Goal: Task Accomplishment & Management: Use online tool/utility

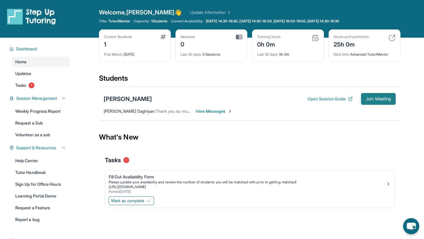
click at [372, 101] on span "Join Meeting" at bounding box center [378, 99] width 25 height 4
